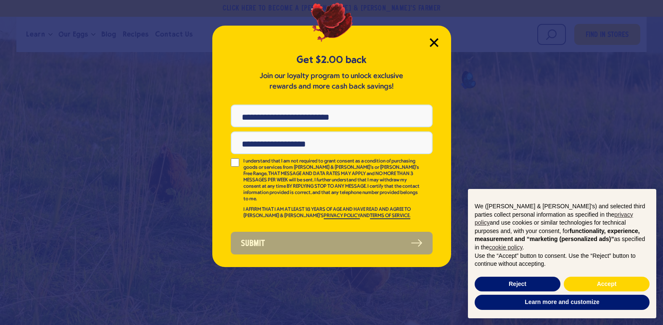
click at [432, 42] on icon "Close Modal" at bounding box center [434, 43] width 8 height 8
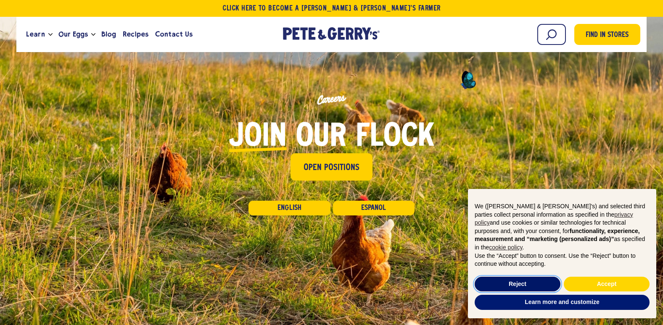
click at [532, 282] on button "Reject" at bounding box center [517, 284] width 86 height 15
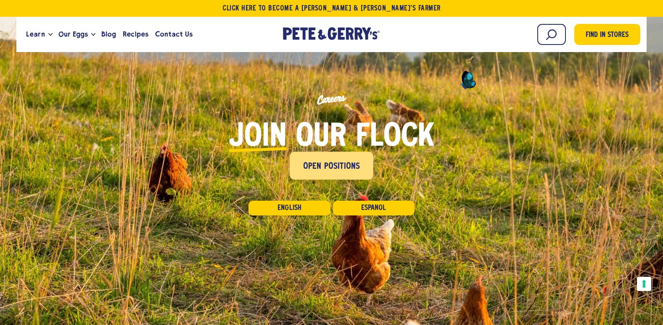
click at [323, 163] on span "Open Positions" at bounding box center [331, 166] width 57 height 13
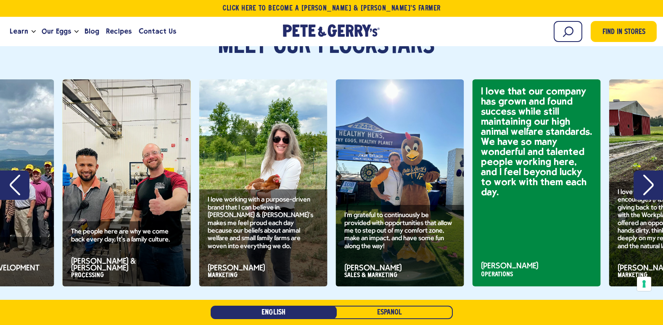
scroll to position [1127, 0]
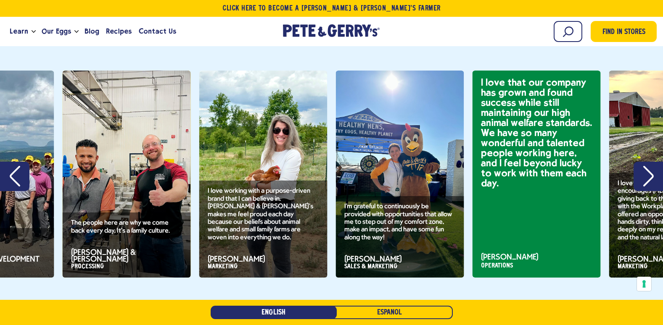
click at [11, 166] on icon "Previous" at bounding box center [15, 176] width 11 height 21
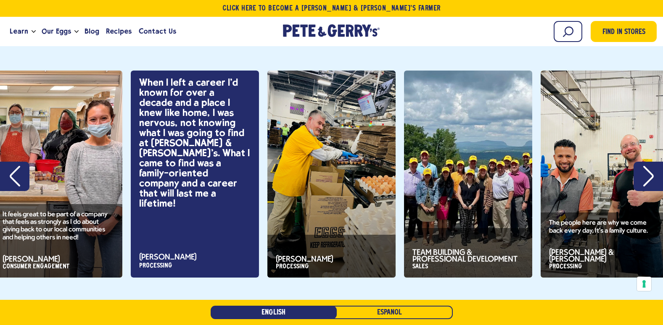
click at [11, 166] on icon "Previous" at bounding box center [15, 176] width 11 height 21
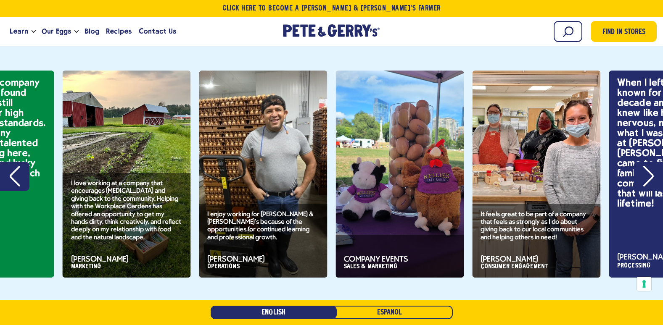
click at [11, 166] on icon "Previous" at bounding box center [15, 176] width 11 height 21
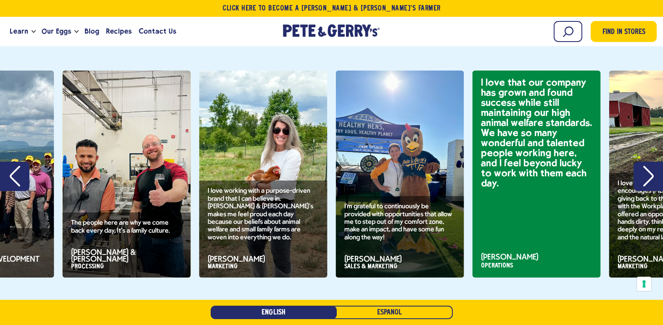
click at [650, 166] on icon "Next" at bounding box center [647, 176] width 11 height 21
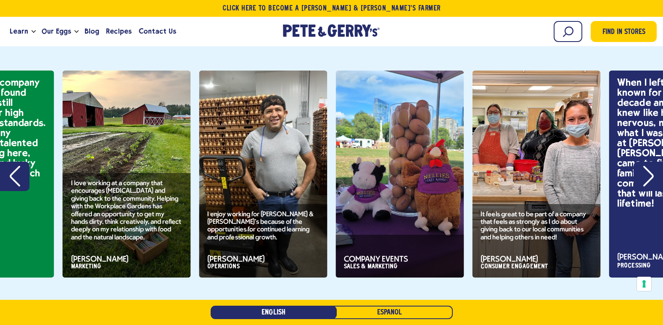
click at [650, 166] on icon "Next" at bounding box center [647, 176] width 11 height 21
